Goal: Task Accomplishment & Management: Manage account settings

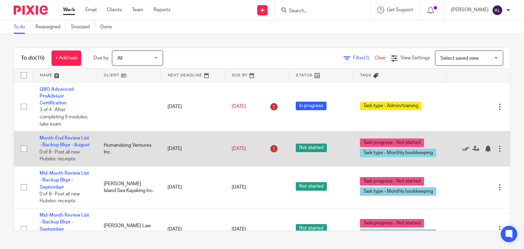
click at [462, 152] on icon at bounding box center [465, 148] width 7 height 7
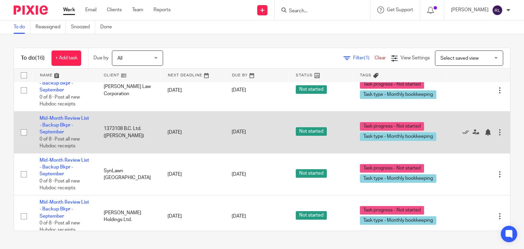
scroll to position [307, 0]
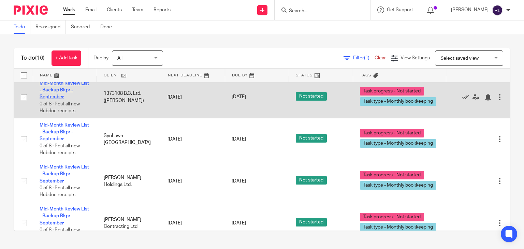
click at [58, 97] on link "Mid-Month Review List - Backup Bkpr - September" at bounding box center [64, 90] width 49 height 19
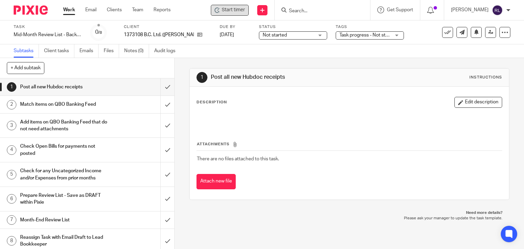
click at [239, 14] on div "Start timer" at bounding box center [230, 10] width 38 height 11
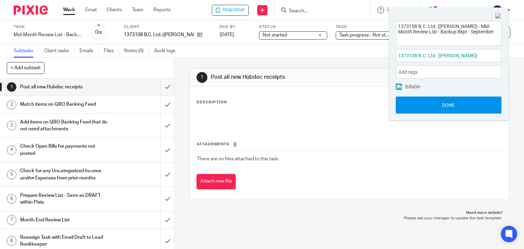
click at [464, 109] on button "Done" at bounding box center [449, 105] width 106 height 17
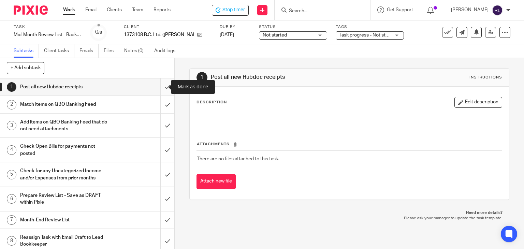
click at [158, 89] on input "submit" at bounding box center [87, 86] width 174 height 17
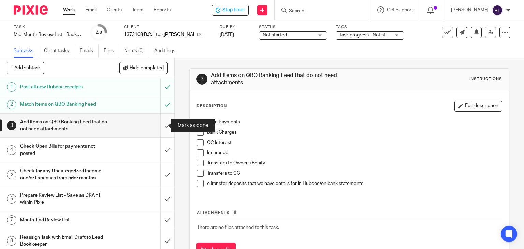
click at [160, 123] on input "submit" at bounding box center [87, 126] width 174 height 24
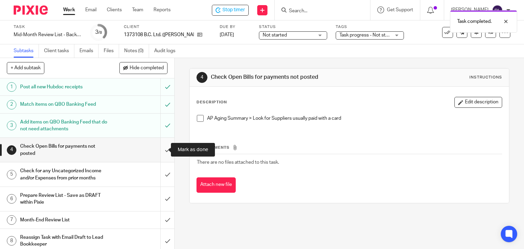
click at [161, 150] on input "submit" at bounding box center [87, 150] width 174 height 24
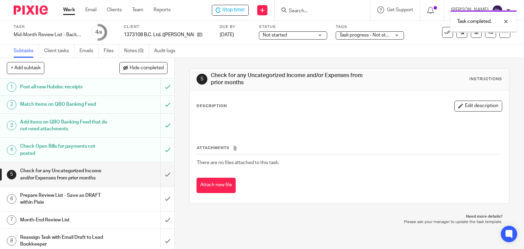
scroll to position [4, 0]
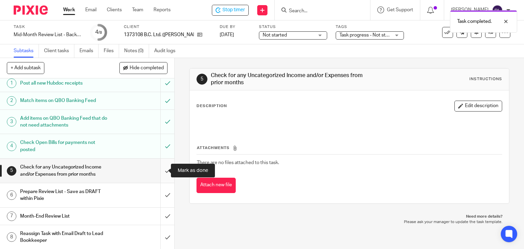
click at [159, 170] on input "submit" at bounding box center [87, 171] width 174 height 24
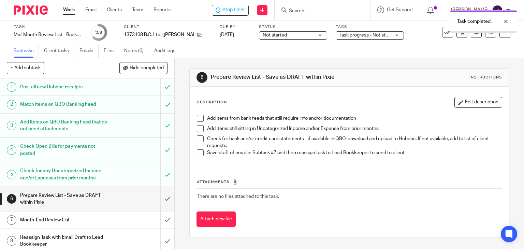
scroll to position [4, 0]
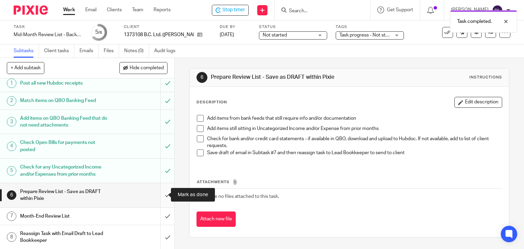
click at [157, 194] on input "submit" at bounding box center [87, 195] width 174 height 24
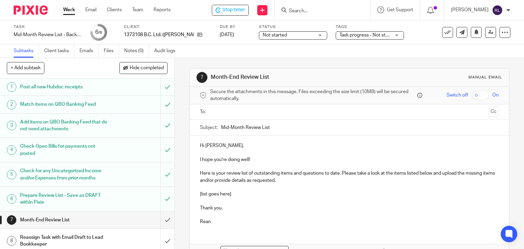
click at [280, 129] on input "Mid-Month Review List" at bounding box center [360, 127] width 278 height 15
type input "Mid-Month Review List - September"
click at [208, 196] on p "[list goes here]" at bounding box center [349, 194] width 299 height 7
drag, startPoint x: 198, startPoint y: 194, endPoint x: 240, endPoint y: 196, distance: 42.0
click at [240, 196] on p "[list goes here]" at bounding box center [349, 194] width 299 height 7
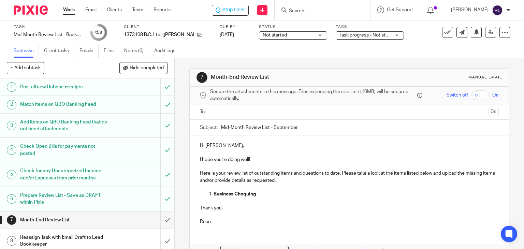
click at [214, 193] on u "Business Chequing" at bounding box center [235, 194] width 43 height 5
click at [250, 194] on p "1. Business Chequing" at bounding box center [349, 194] width 299 height 7
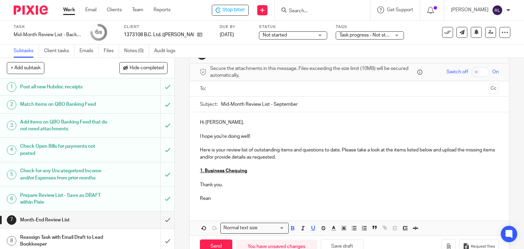
scroll to position [34, 0]
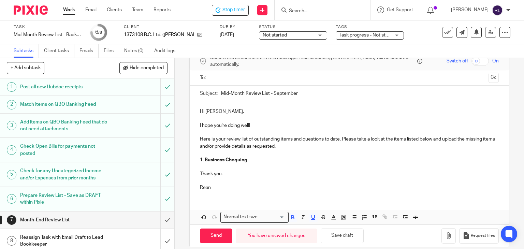
drag, startPoint x: 227, startPoint y: 172, endPoint x: 238, endPoint y: 170, distance: 11.9
click at [227, 172] on p "Thank you." at bounding box center [349, 174] width 299 height 7
click at [262, 162] on p "1. Business Chequing" at bounding box center [349, 160] width 299 height 7
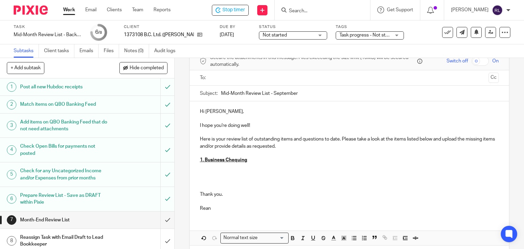
click at [217, 171] on p at bounding box center [349, 174] width 299 height 7
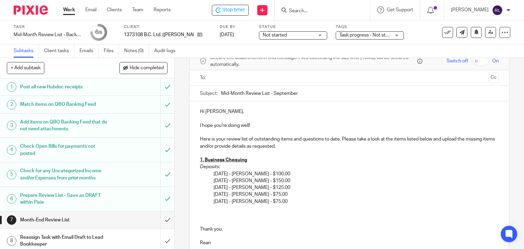
click at [196, 166] on div "Hi Matthew, I hope you're doing well! Here is your review list of outstanding i…" at bounding box center [350, 176] width 320 height 150
click at [210, 175] on div "Hi Matthew, I hope you're doing well! Here is your review list of outstanding i…" at bounding box center [350, 176] width 320 height 150
click at [210, 187] on div "Hi Matthew, I hope you're doing well! Here is your review list of outstanding i…" at bounding box center [350, 176] width 320 height 150
click at [209, 194] on div "Hi Matthew, I hope you're doing well! Here is your review list of outstanding i…" at bounding box center [350, 176] width 320 height 150
click at [214, 203] on p "08/15/2025 - Sean Michael Ellard - $75.00" at bounding box center [357, 201] width 286 height 7
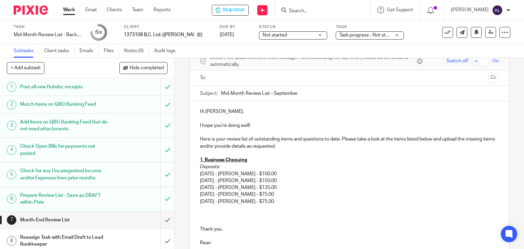
click at [295, 202] on p "08/15/2025 - Sean Michael Ellard - $75.00" at bounding box center [349, 201] width 299 height 7
drag, startPoint x: 293, startPoint y: 201, endPoint x: 199, endPoint y: 198, distance: 94.5
click at [200, 198] on p "08/15/2025 - Sean Michael Ellard - $75.00" at bounding box center [349, 201] width 299 height 7
copy p "08/15/2025 - Sean Michael Ellard - $75.00"
click at [302, 206] on p at bounding box center [349, 208] width 299 height 7
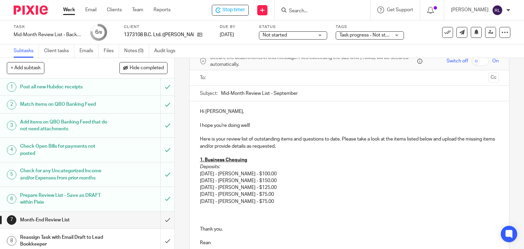
click at [296, 204] on p "08/15/2025 - Sean Michael Ellard - $75.00" at bounding box center [349, 201] width 299 height 7
click at [204, 206] on p "08/15/2025 - Sean Michael Ellard - $75.00" at bounding box center [349, 208] width 299 height 7
click at [201, 208] on p "08/15/2025 - Sean Michael Ellard - $75.00" at bounding box center [349, 208] width 299 height 7
click at [205, 209] on p "08/15/2025 - Sean Michael Ellard - $75.00" at bounding box center [349, 208] width 299 height 7
click at [305, 174] on p "05/19/2025 - Sean Michael Ellard - $100.00 06/06/2025 - Sean Michael Ellard - $…" at bounding box center [349, 178] width 299 height 14
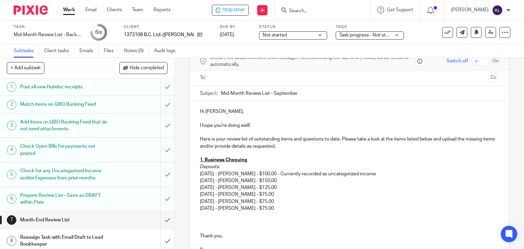
drag, startPoint x: 295, startPoint y: 173, endPoint x: 393, endPoint y: 174, distance: 98.2
click at [393, 174] on p "05/19/2025 - Sean Michael Ellard - $100.00 - Currently recorded as uncategorize…" at bounding box center [349, 178] width 299 height 14
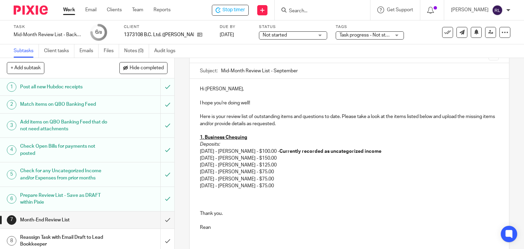
scroll to position [68, 0]
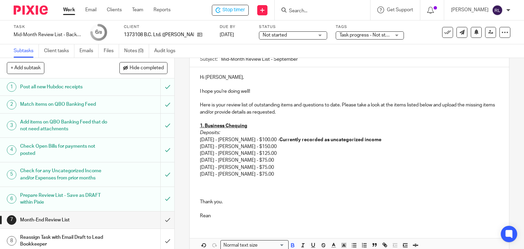
drag, startPoint x: 295, startPoint y: 140, endPoint x: 400, endPoint y: 140, distance: 105.4
click at [400, 140] on p "05/19/2025 - Sean Michael Ellard - $100.00 - Currently recorded as uncategorize…" at bounding box center [349, 139] width 299 height 7
copy strong "Currently recorded as uncategorized income"
click at [304, 145] on p "06/06/2025 - Sean Michael Ellard - $150.00" at bounding box center [349, 146] width 299 height 7
click at [292, 151] on p "07/04/2025 - Sean Michael Ellard - $125.00" at bounding box center [349, 153] width 299 height 7
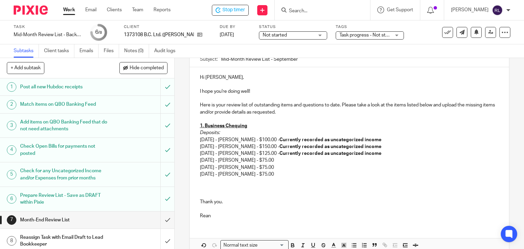
click at [293, 157] on p "07/22/2025 - Sean Michael Ellard - $75.00" at bounding box center [349, 160] width 299 height 7
click at [296, 165] on p "08/15/2025 - Sean Michael Ellard - $75.00" at bounding box center [349, 167] width 299 height 7
click at [203, 187] on p at bounding box center [349, 188] width 299 height 7
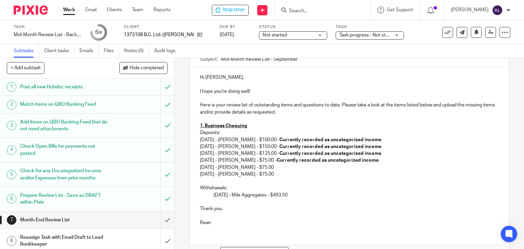
drag, startPoint x: 210, startPoint y: 194, endPoint x: 219, endPoint y: 194, distance: 8.9
click at [211, 194] on div "Hi Matthew, I hope you're doing well! Here is your review list of outstanding i…" at bounding box center [350, 149] width 320 height 164
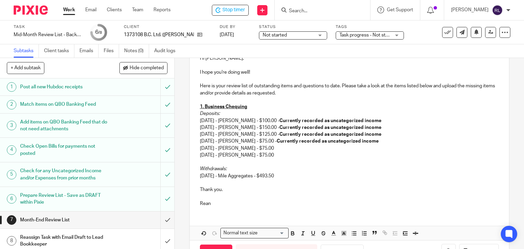
scroll to position [102, 0]
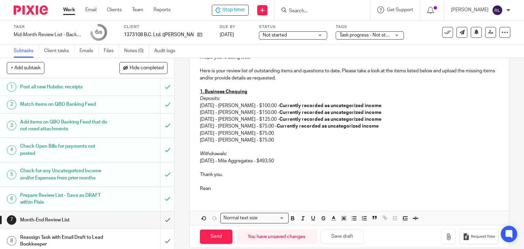
click at [237, 170] on p at bounding box center [349, 167] width 299 height 7
click at [287, 163] on p "08/01/2025 - Mile Aggregates - $493.50" at bounding box center [349, 161] width 299 height 7
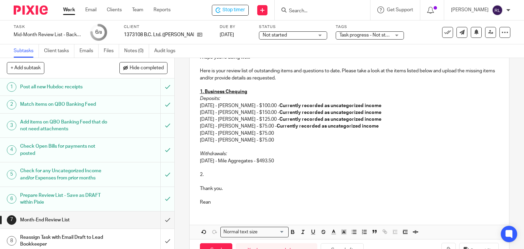
click at [220, 175] on p "2." at bounding box center [349, 174] width 299 height 7
click at [205, 176] on strong "Credit Card" at bounding box center [217, 174] width 27 height 5
click at [201, 175] on p "2. Credit Card" at bounding box center [349, 174] width 299 height 7
drag, startPoint x: 230, startPoint y: 176, endPoint x: 199, endPoint y: 176, distance: 31.7
click at [200, 176] on p "2. Credit Card" at bounding box center [349, 174] width 299 height 7
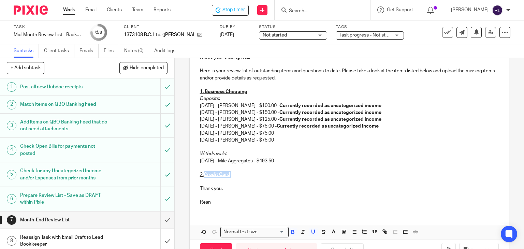
click at [235, 171] on p "2. Credit Card" at bounding box center [349, 174] width 299 height 7
click at [248, 174] on p "2. Credit Card" at bounding box center [349, 174] width 299 height 7
drag, startPoint x: 200, startPoint y: 140, endPoint x: 276, endPoint y: 141, distance: 76.1
click at [276, 141] on p "09/12/2025 - Sean Michael Ellard - $75.00" at bounding box center [349, 140] width 299 height 7
click at [229, 146] on p at bounding box center [349, 147] width 299 height 7
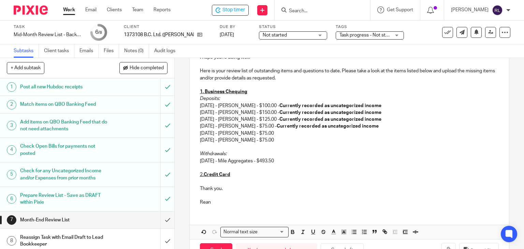
drag, startPoint x: 197, startPoint y: 141, endPoint x: 290, endPoint y: 140, distance: 92.8
click at [290, 140] on div "Hi Matthew, I hope you're doing well! Here is your review list of outstanding i…" at bounding box center [350, 122] width 320 height 178
copy p "09/12/2025 - Sean Michael Ellard - $75.00"
click at [208, 183] on p at bounding box center [349, 181] width 299 height 7
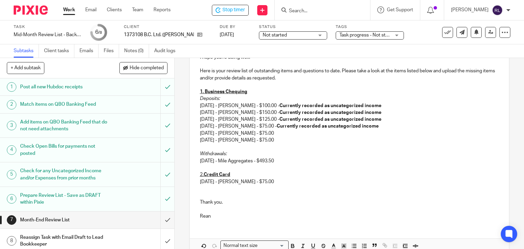
click at [229, 181] on p "09/12/2025 - Sean Michael Ellard - $75.00" at bounding box center [349, 181] width 299 height 7
click at [209, 180] on p "09/12/2025 - Sean Michael Ellard - $75.00" at bounding box center [349, 181] width 299 height 7
click at [233, 181] on p "09/10/2025 - Sean Michael Ellard - $75.00" at bounding box center [349, 181] width 299 height 7
click at [229, 181] on p "09/10/2025 - Sean Michael Ellard - $75.00" at bounding box center [349, 181] width 299 height 7
drag, startPoint x: 227, startPoint y: 181, endPoint x: 268, endPoint y: 183, distance: 42.0
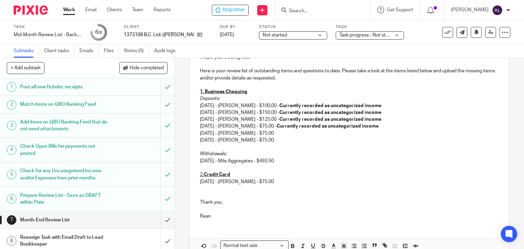
click at [268, 183] on p "09/10/2025 - Sean Michael Ellard - $75.00" at bounding box center [349, 181] width 299 height 7
click at [241, 156] on p "Withdrawals:" at bounding box center [349, 153] width 299 height 7
click at [286, 185] on p at bounding box center [349, 188] width 299 height 7
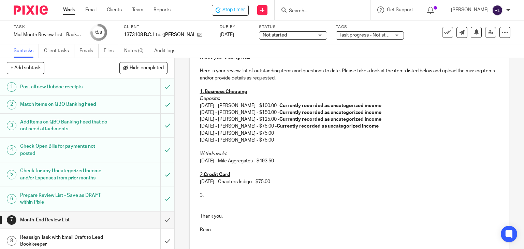
drag, startPoint x: 254, startPoint y: 182, endPoint x: 246, endPoint y: 184, distance: 8.4
click at [254, 182] on p "09/10/2025 - Chapters Indigo - $75.00" at bounding box center [349, 181] width 299 height 7
click at [209, 192] on p "3." at bounding box center [349, 195] width 299 height 7
click at [243, 196] on u "Uncategorized Expenses" at bounding box center [232, 195] width 56 height 5
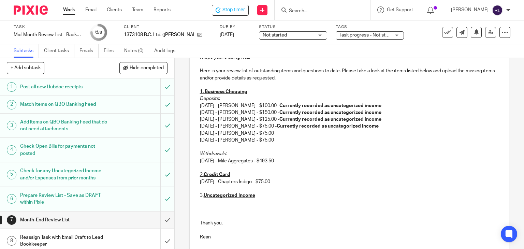
drag, startPoint x: 199, startPoint y: 105, endPoint x: 291, endPoint y: 108, distance: 92.1
click at [291, 108] on p "05/19/2025 - Sean Michael Ellard - $100.00 - Currently recorded as uncategorize…" at bounding box center [349, 105] width 299 height 7
click at [295, 107] on strong "Currently recorded as uncategorized income" at bounding box center [330, 105] width 102 height 5
drag, startPoint x: 292, startPoint y: 105, endPoint x: 396, endPoint y: 108, distance: 104.1
click at [396, 108] on p "05/19/2025 - Sean Michael Ellard - $100.00 - Currently recorded as uncategorize…" at bounding box center [349, 105] width 299 height 7
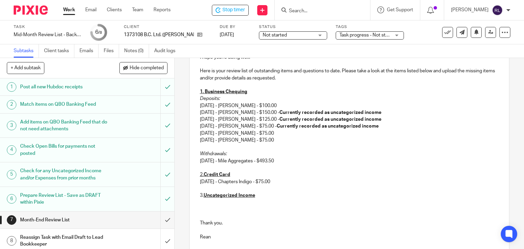
drag, startPoint x: 292, startPoint y: 113, endPoint x: 398, endPoint y: 111, distance: 106.5
click at [398, 111] on p "06/06/2025 - Sean Michael Ellard - $150.00 - Currently recorded as uncategorize…" at bounding box center [349, 112] width 299 height 7
drag, startPoint x: 291, startPoint y: 119, endPoint x: 361, endPoint y: 131, distance: 70.5
click at [398, 121] on p "07/04/2025 - Sean Michael Ellard - $125.00 - Currently recorded as uncategorize…" at bounding box center [349, 119] width 299 height 7
drag, startPoint x: 288, startPoint y: 126, endPoint x: 399, endPoint y: 129, distance: 111.2
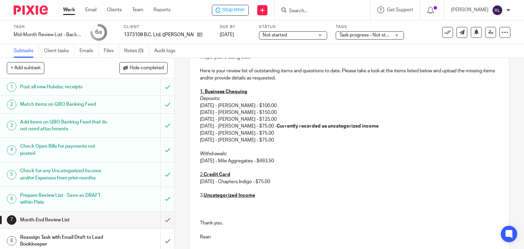
click at [399, 129] on p "07/22/2025 - Sean Michael Ellard - $75.00 - Currently recorded as uncategorized…" at bounding box center [349, 126] width 299 height 7
drag, startPoint x: 198, startPoint y: 104, endPoint x: 293, endPoint y: 128, distance: 98.0
click at [293, 128] on div "Hi Matthew, I hope you're doing well! Here is your review list of outstanding i…" at bounding box center [350, 139] width 320 height 213
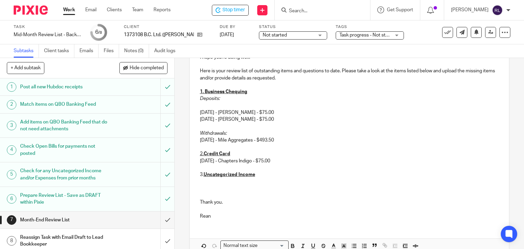
click at [214, 186] on p at bounding box center [349, 188] width 299 height 7
click at [203, 181] on p at bounding box center [349, 181] width 299 height 7
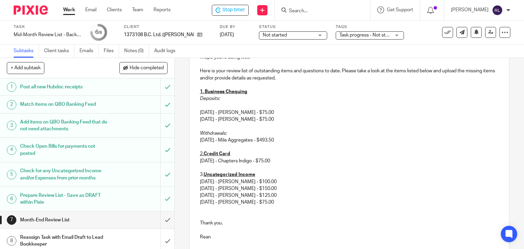
click at [200, 107] on p at bounding box center [349, 105] width 299 height 7
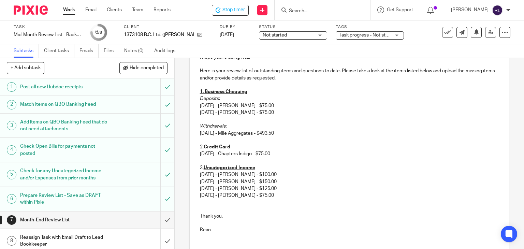
click at [258, 168] on p "3. Uncategorized Income" at bounding box center [349, 167] width 299 height 7
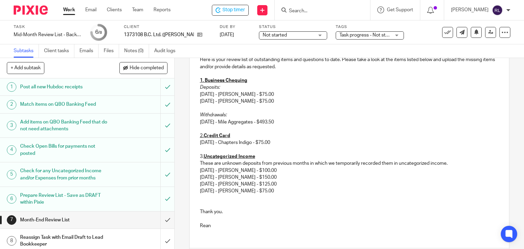
scroll to position [125, 0]
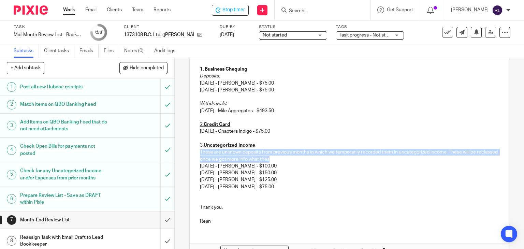
drag, startPoint x: 198, startPoint y: 150, endPoint x: 294, endPoint y: 160, distance: 97.3
click at [294, 160] on div "Hi Matthew, I hope you're doing well! Here is your review list of outstanding i…" at bounding box center [350, 120] width 320 height 219
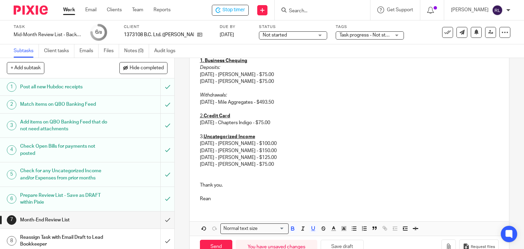
scroll to position [99, 0]
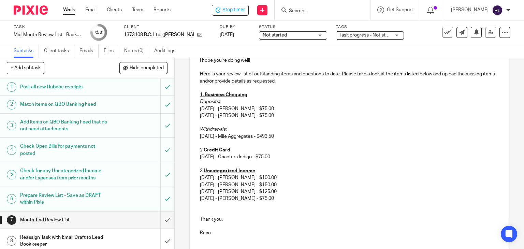
click at [235, 150] on p "2. Credit Card" at bounding box center [349, 150] width 299 height 7
click at [299, 195] on p "07/22/2025 - Sean Michael Ellard - $75.00" at bounding box center [349, 198] width 299 height 7
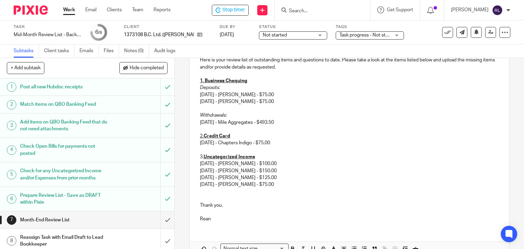
scroll to position [152, 0]
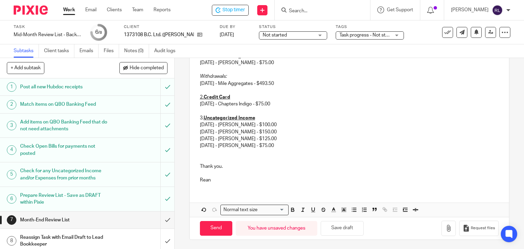
click at [304, 146] on p "07/22/2025 - Sean Michael Ellard - $75.00" at bounding box center [349, 145] width 299 height 7
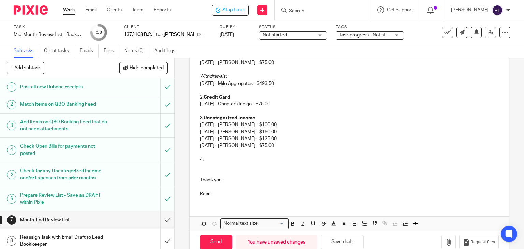
drag, startPoint x: 222, startPoint y: 169, endPoint x: 221, endPoint y: 165, distance: 4.2
click at [222, 168] on p at bounding box center [349, 166] width 299 height 7
click at [214, 158] on p "4." at bounding box center [349, 159] width 299 height 7
click at [200, 165] on p at bounding box center [349, 166] width 299 height 7
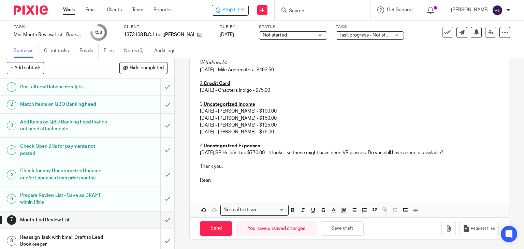
scroll to position [166, 0]
click at [203, 175] on p at bounding box center [349, 173] width 299 height 7
drag, startPoint x: 218, startPoint y: 183, endPoint x: 197, endPoint y: 175, distance: 22.1
click at [197, 175] on div "Hi Matthew, I hope you're doing well! Here is your review list of outstanding i…" at bounding box center [350, 78] width 320 height 219
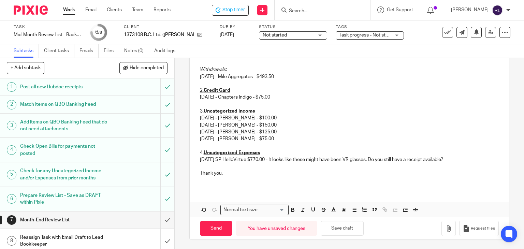
click at [200, 172] on p "Thank you." at bounding box center [349, 173] width 299 height 7
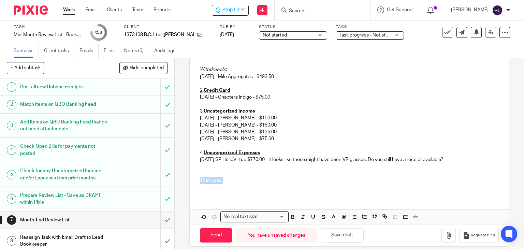
drag, startPoint x: 218, startPoint y: 182, endPoint x: 197, endPoint y: 183, distance: 21.2
click at [197, 183] on div "Hi Matthew, I hope you're doing well! Here is your review list of outstanding i…" at bounding box center [350, 85] width 320 height 219
click at [337, 234] on button "Save draft" at bounding box center [342, 235] width 43 height 15
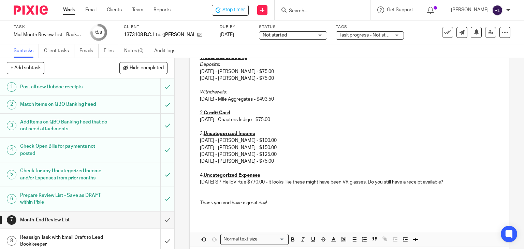
scroll to position [166, 0]
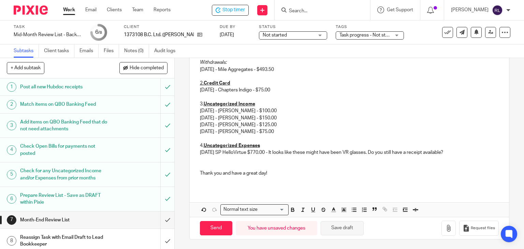
click at [333, 228] on button "Save draft" at bounding box center [342, 228] width 43 height 15
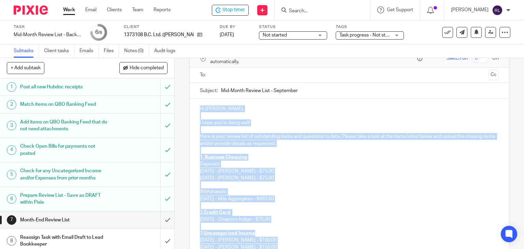
scroll to position [36, 0]
drag, startPoint x: 276, startPoint y: 176, endPoint x: 196, endPoint y: 109, distance: 104.3
click at [196, 109] on div "Hi Matthew, I hope you're doing well! Here is your review list of outstanding i…" at bounding box center [350, 208] width 320 height 219
copy div "Hi Matthew, I hope you're doing well! Here is your review list of outstanding i…"
click at [323, 125] on p "I hope you're doing well!" at bounding box center [349, 123] width 299 height 7
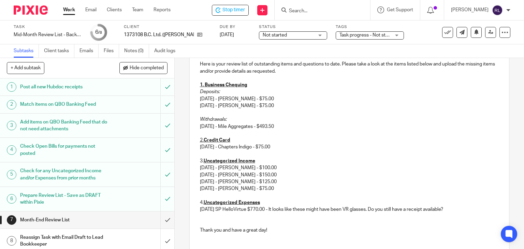
scroll to position [166, 0]
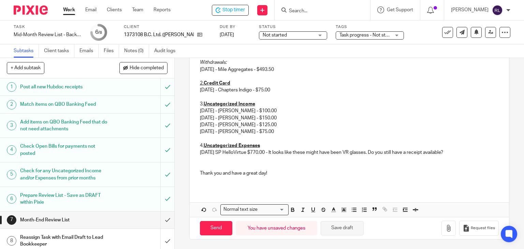
click at [335, 227] on button "Save draft" at bounding box center [342, 228] width 43 height 15
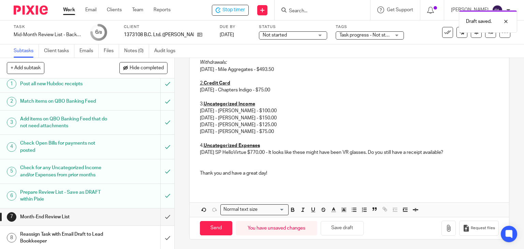
scroll to position [4, 0]
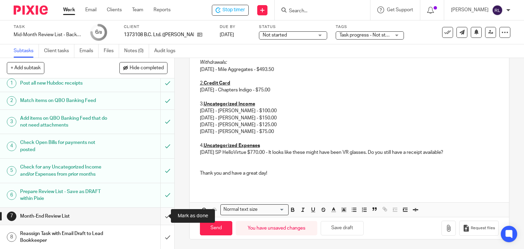
click at [160, 215] on input "submit" at bounding box center [87, 216] width 174 height 17
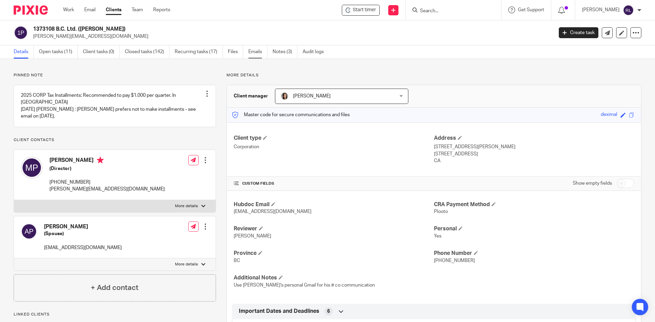
click at [260, 50] on link "Emails" at bounding box center [257, 51] width 19 height 13
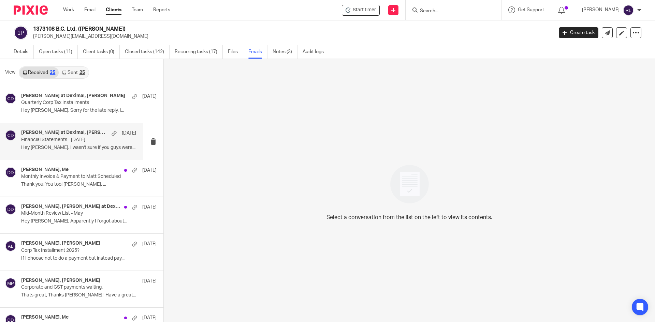
click at [58, 149] on p "Hey Chrissy, I wasn't sure if you guys were..." at bounding box center [78, 148] width 115 height 6
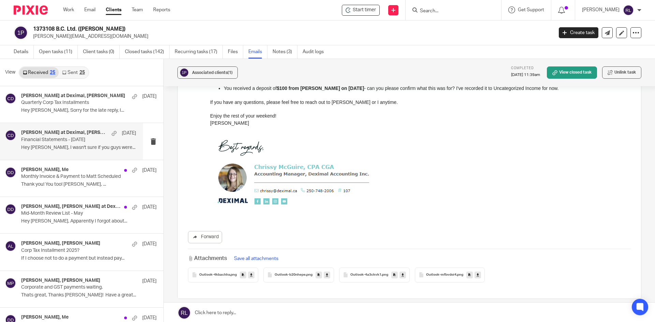
scroll to position [836, 0]
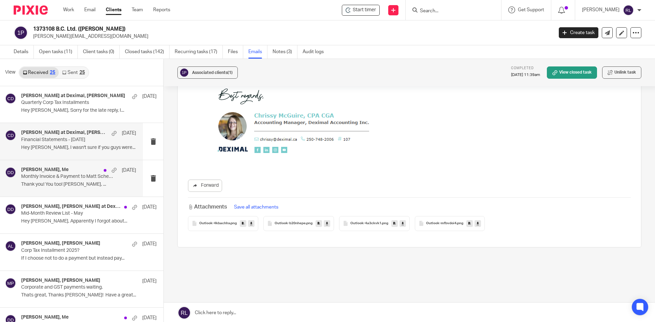
click at [51, 184] on p "Thank you! You too! Terry Schulz, ..." at bounding box center [78, 185] width 115 height 6
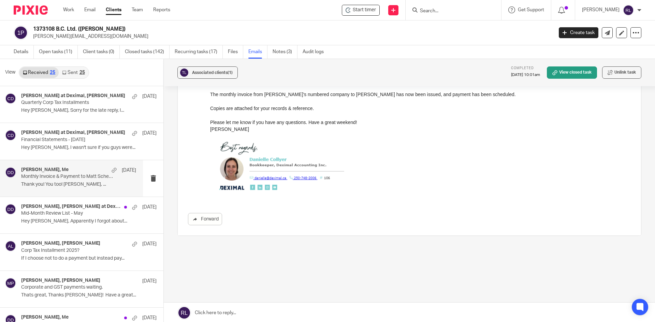
scroll to position [185, 0]
click at [69, 214] on p "Mid-Month Review List - May" at bounding box center [67, 214] width 92 height 6
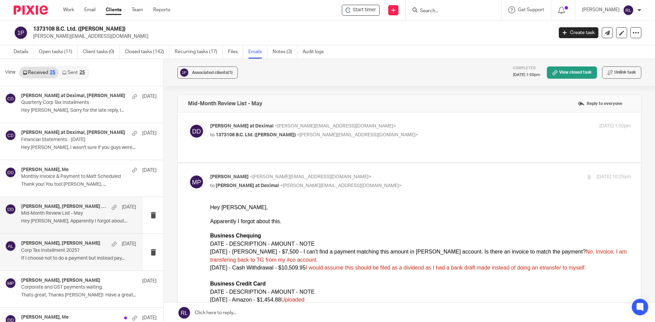
scroll to position [0, 0]
click at [76, 72] on link "Sent 25" at bounding box center [73, 72] width 29 height 11
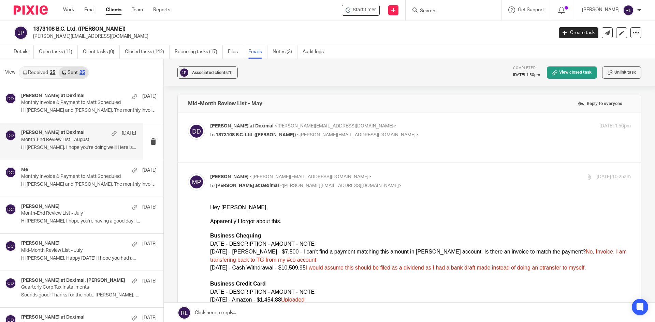
click at [52, 135] on h4 "Danielle at Deximal" at bounding box center [52, 133] width 63 height 6
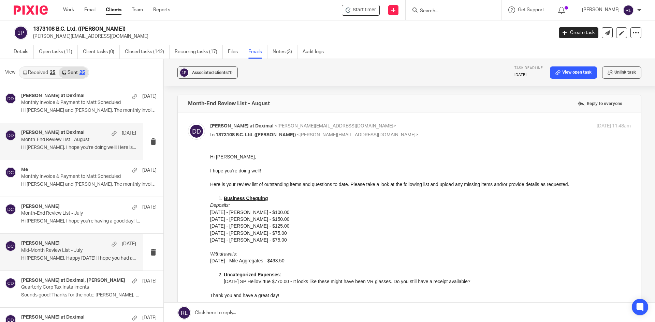
click at [57, 249] on p "Mid-Month Review List - July" at bounding box center [67, 251] width 92 height 6
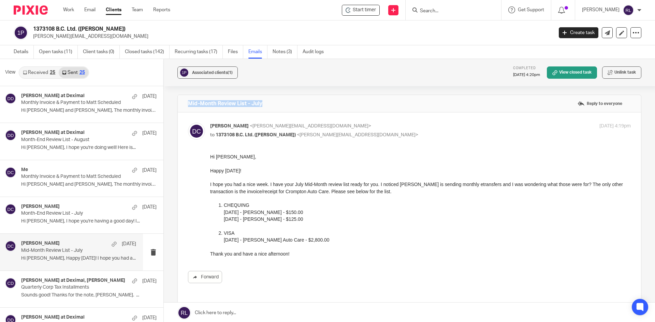
drag, startPoint x: 187, startPoint y: 103, endPoint x: 288, endPoint y: 103, distance: 101.7
click at [288, 103] on div "Mid-Month Review List - July Reply to everyone" at bounding box center [409, 103] width 463 height 17
copy h4 "Mid-Month Review List - July"
click at [72, 151] on div "Danielle at Deximal Sep 4 Month-End Review List - August Hi Matt, I hope you're…" at bounding box center [78, 141] width 115 height 23
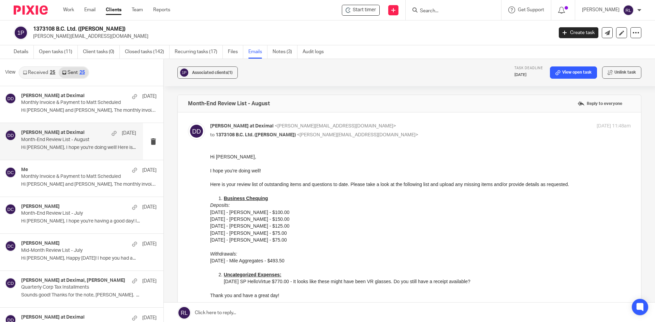
click at [208, 155] on div "Forward" at bounding box center [409, 240] width 443 height 172
drag, startPoint x: 219, startPoint y: 198, endPoint x: 226, endPoint y: 202, distance: 8.3
click at [226, 202] on li "Business Chequing" at bounding box center [427, 198] width 407 height 7
click at [226, 199] on u "Business Chequing" at bounding box center [246, 198] width 44 height 5
drag, startPoint x: 223, startPoint y: 199, endPoint x: 270, endPoint y: 199, distance: 46.7
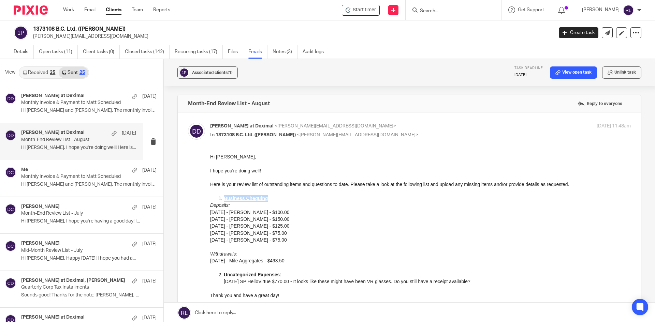
click at [270, 199] on li "Business Chequing" at bounding box center [427, 198] width 407 height 7
copy u "Business Chequing"
drag, startPoint x: 419, startPoint y: 360, endPoint x: 223, endPoint y: 213, distance: 244.9
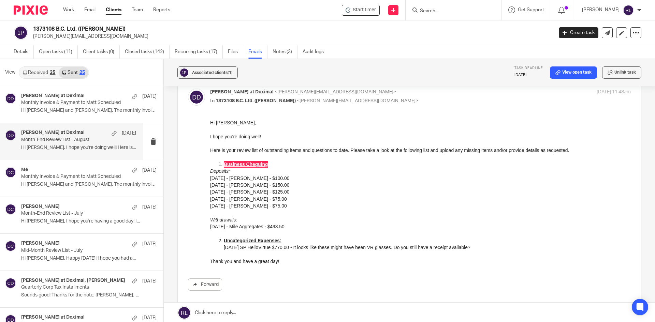
drag, startPoint x: 419, startPoint y: 290, endPoint x: 228, endPoint y: 182, distance: 219.7
drag, startPoint x: 210, startPoint y: 170, endPoint x: 297, endPoint y: 207, distance: 93.8
click at [297, 207] on div "Hi Matt, I hope you're doing well! Here is your review list of outstanding item…" at bounding box center [420, 192] width 421 height 146
copy div "Deposits: 05/19/2025 - Sean Michael Ellard - $100.00 06/06/2025 - Sean Michael …"
drag, startPoint x: 417, startPoint y: 339, endPoint x: 271, endPoint y: 226, distance: 184.1
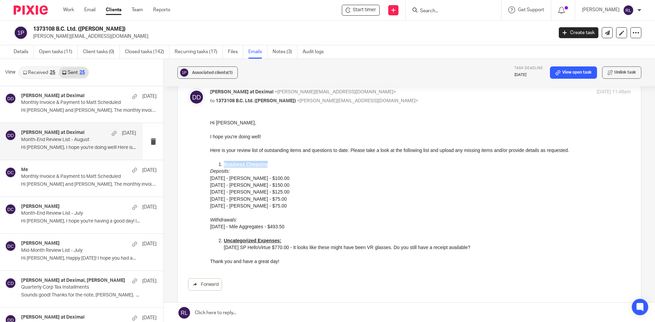
drag, startPoint x: 210, startPoint y: 220, endPoint x: 298, endPoint y: 227, distance: 88.3
click at [298, 227] on div "Hi Matt, I hope you're doing well! Here is your review list of outstanding item…" at bounding box center [420, 192] width 421 height 146
copy div "Withdrawals: 08/01/2025 - Mile Aggregates - $493.50"
click at [73, 214] on p "Month-End Review List - July" at bounding box center [67, 214] width 92 height 6
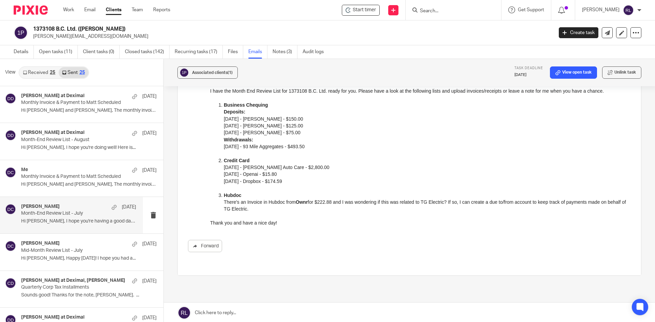
scroll to position [128, 0]
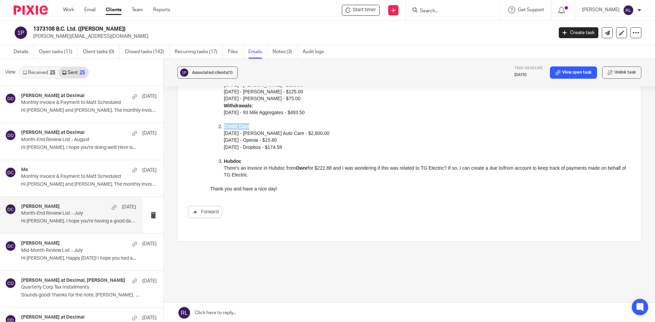
drag, startPoint x: 224, startPoint y: 126, endPoint x: 248, endPoint y: 125, distance: 24.3
click at [248, 125] on strong "Credit Card" at bounding box center [237, 126] width 26 height 5
copy strong "Credit Card"
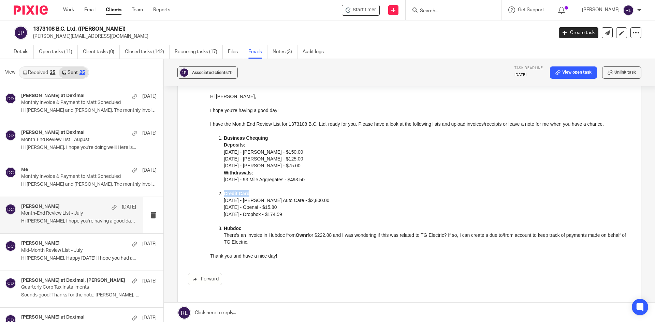
scroll to position [0, 0]
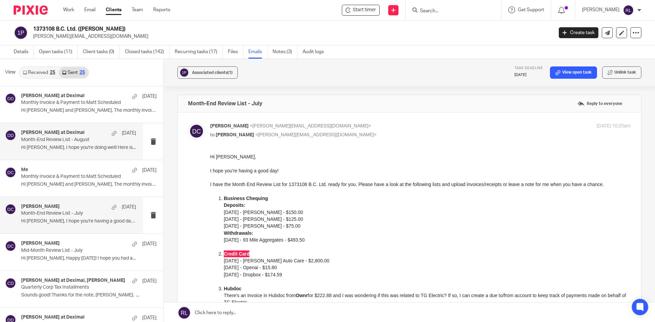
click at [62, 142] on p "Month-End Review List - August" at bounding box center [67, 140] width 92 height 6
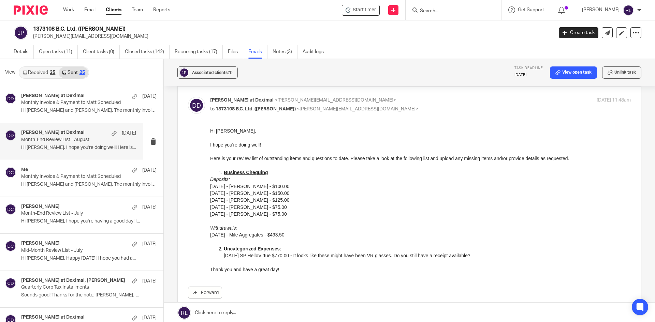
scroll to position [68, 0]
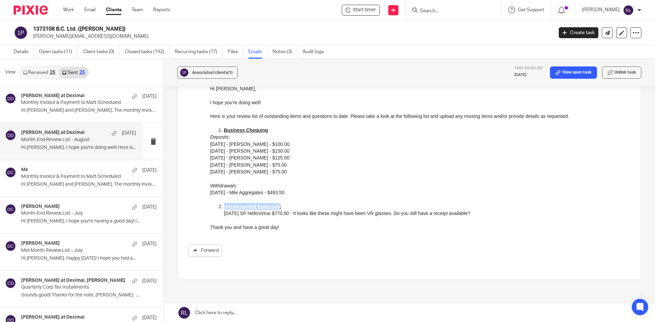
drag, startPoint x: 224, startPoint y: 208, endPoint x: 277, endPoint y: 206, distance: 52.9
click at [277, 206] on u "Uncategorized Expenses:" at bounding box center [253, 206] width 58 height 5
copy u "Uncategorized Expenses"
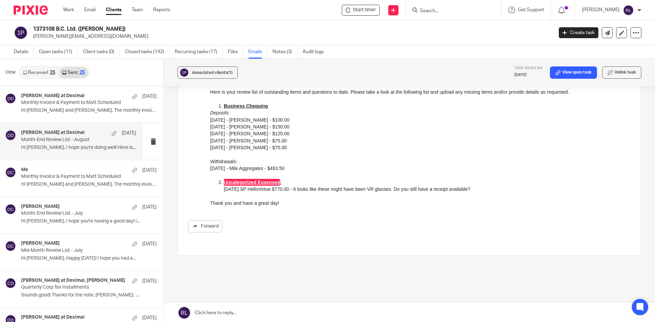
scroll to position [102, 0]
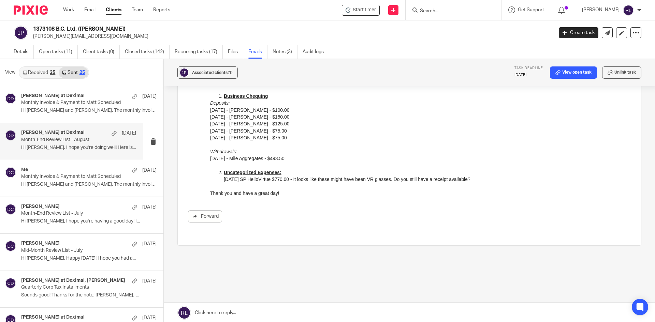
drag, startPoint x: 248, startPoint y: 177, endPoint x: 240, endPoint y: 177, distance: 8.5
click at [248, 177] on p "11/12/2024 SP HelloVirtue $770.00 - It looks like these might have been VR glas…" at bounding box center [427, 179] width 407 height 7
drag, startPoint x: 223, startPoint y: 173, endPoint x: 281, endPoint y: 174, distance: 57.7
click at [281, 174] on li "Uncategorized Expenses: 11/12/2024 SP HelloVirtue $770.00 - It looks like these…" at bounding box center [427, 176] width 407 height 14
copy u "Uncategorized Expenses:"
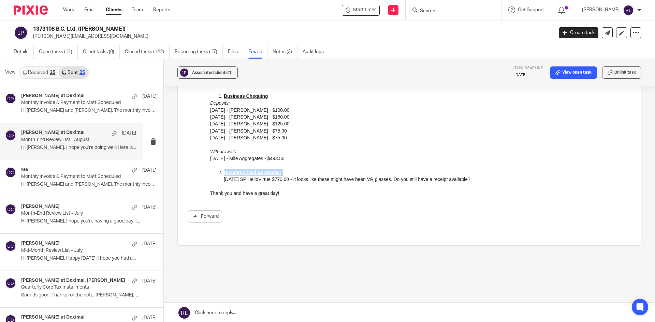
drag, startPoint x: 222, startPoint y: 180, endPoint x: 488, endPoint y: 185, distance: 265.5
click at [488, 185] on div "Hi Matt, I hope you're doing well! Here is your review list of outstanding item…" at bounding box center [420, 124] width 421 height 146
copy li "Uncategorized Expenses:"
drag, startPoint x: 418, startPoint y: 246, endPoint x: 284, endPoint y: 193, distance: 143.9
drag, startPoint x: 282, startPoint y: 194, endPoint x: 206, endPoint y: 195, distance: 76.4
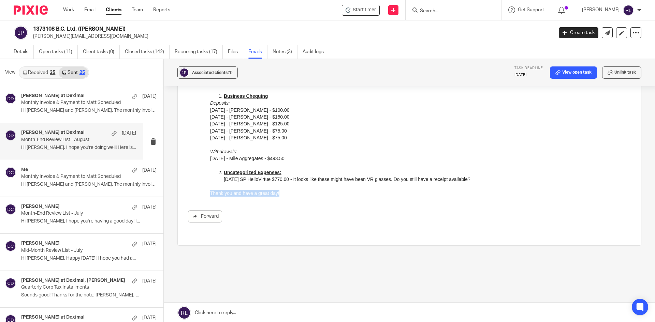
click at [210, 195] on html "Hi Matt, I hope you're doing well! Here is your review list of outstanding item…" at bounding box center [420, 124] width 421 height 146
copy p "Thank you and have a great day!"
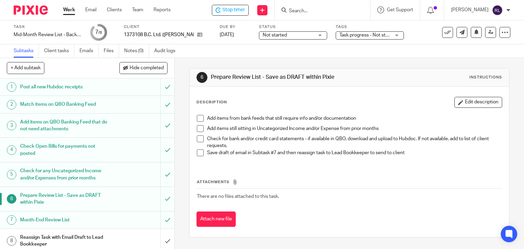
click at [47, 218] on h1 "Month-End Review List" at bounding box center [64, 220] width 89 height 10
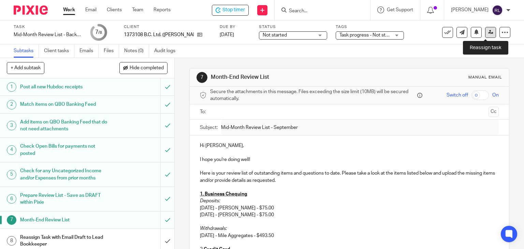
click at [488, 33] on icon at bounding box center [490, 32] width 5 height 5
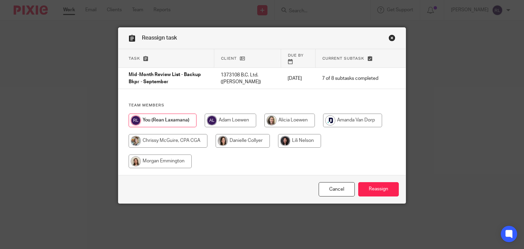
click at [390, 39] on link "Close this dialog window" at bounding box center [392, 38] width 7 height 9
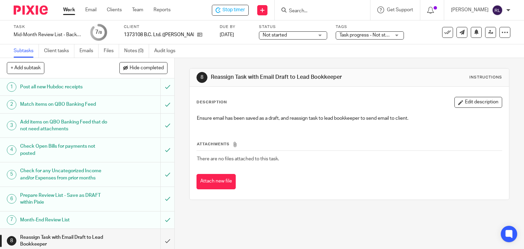
click at [305, 35] on span "Not started" at bounding box center [288, 35] width 51 height 7
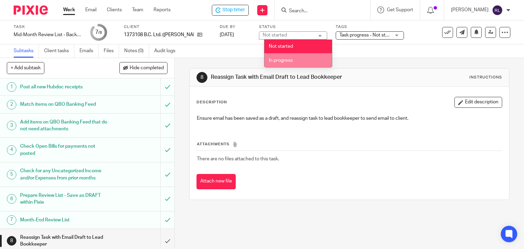
click at [289, 61] on span "In progress" at bounding box center [281, 60] width 24 height 5
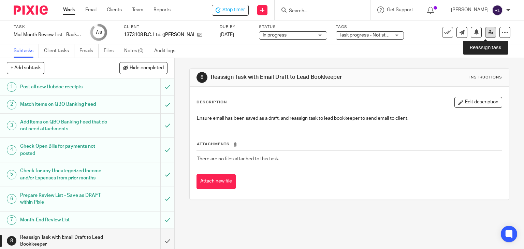
click at [488, 32] on icon at bounding box center [490, 32] width 5 height 5
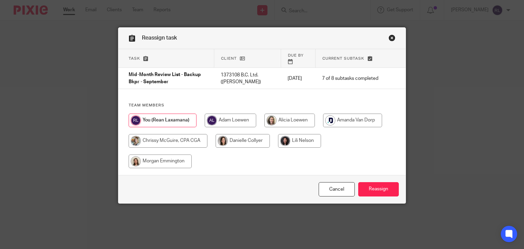
click at [245, 134] on input "radio" at bounding box center [243, 141] width 54 height 14
radio input "true"
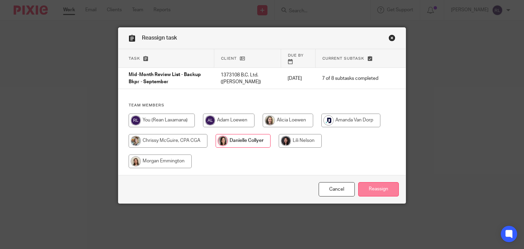
click at [377, 186] on input "Reassign" at bounding box center [378, 189] width 41 height 15
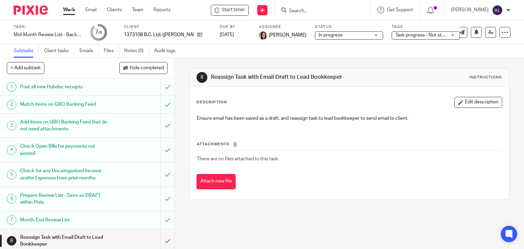
click at [68, 10] on link "Work" at bounding box center [69, 9] width 12 height 7
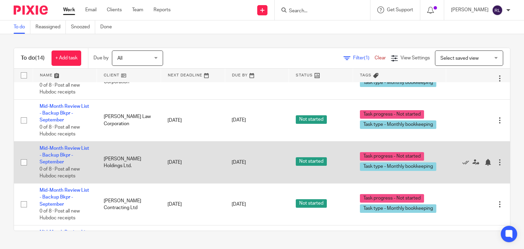
scroll to position [273, 0]
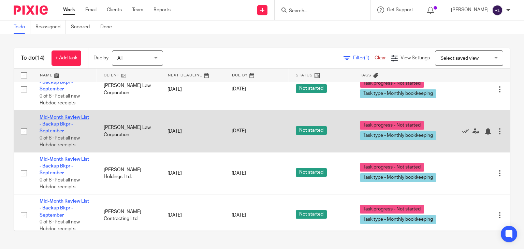
click at [51, 127] on link "Mid-Month Review List - Backup Bkpr - September" at bounding box center [64, 124] width 49 height 19
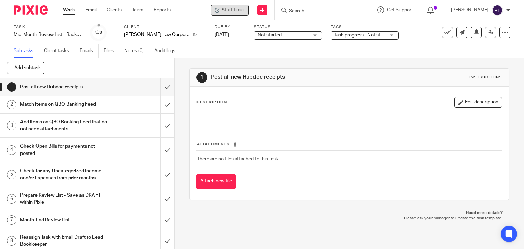
click at [238, 11] on span "Start timer" at bounding box center [233, 9] width 23 height 7
